Goal: Browse casually: Explore the website without a specific task or goal

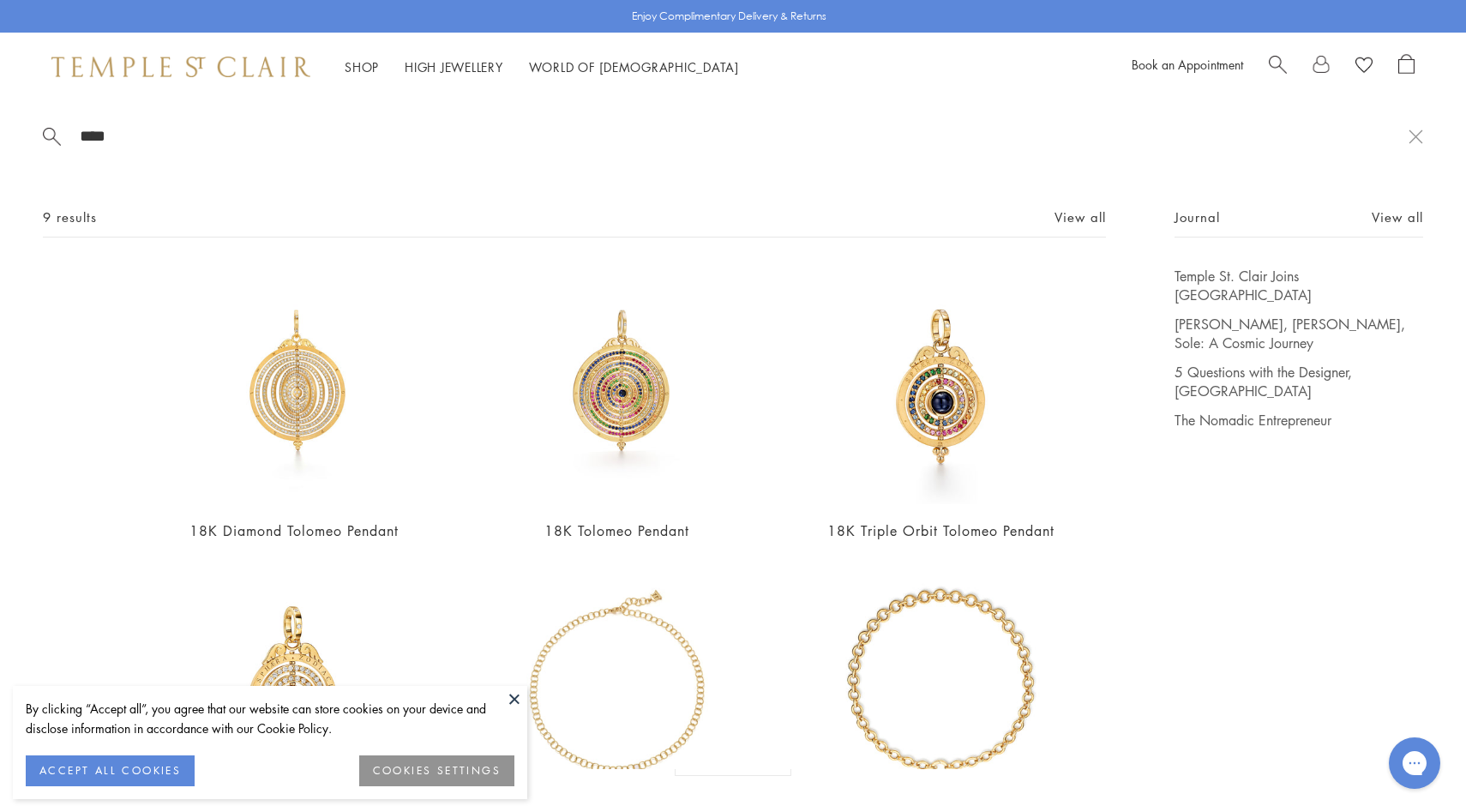
click at [198, 83] on div "Shop Shop Categories Amulets Pendants & Charms Lockets Chains & Leather Cords E…" at bounding box center [733, 67] width 1466 height 68
click at [218, 66] on img at bounding box center [181, 66] width 259 height 20
